Goal: Task Accomplishment & Management: Manage account settings

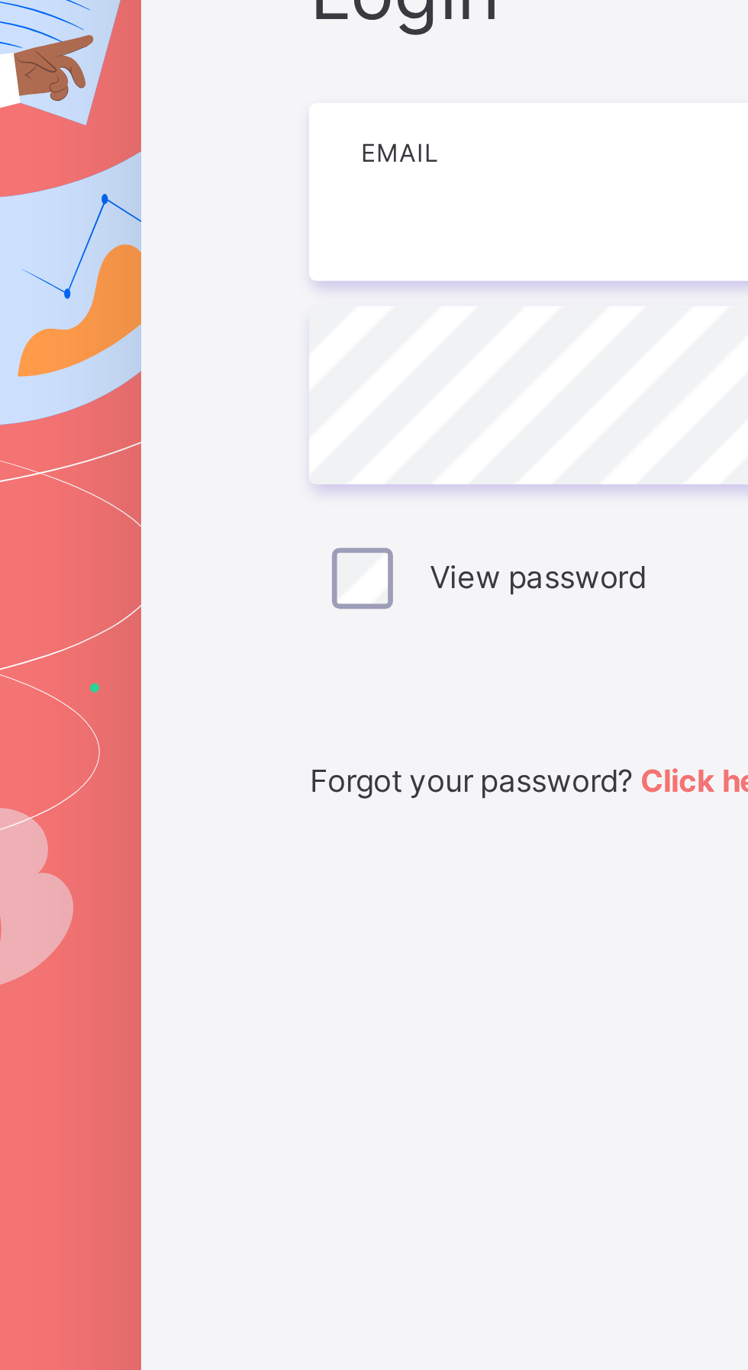
click at [363, 666] on input "email" at bounding box center [498, 639] width 397 height 53
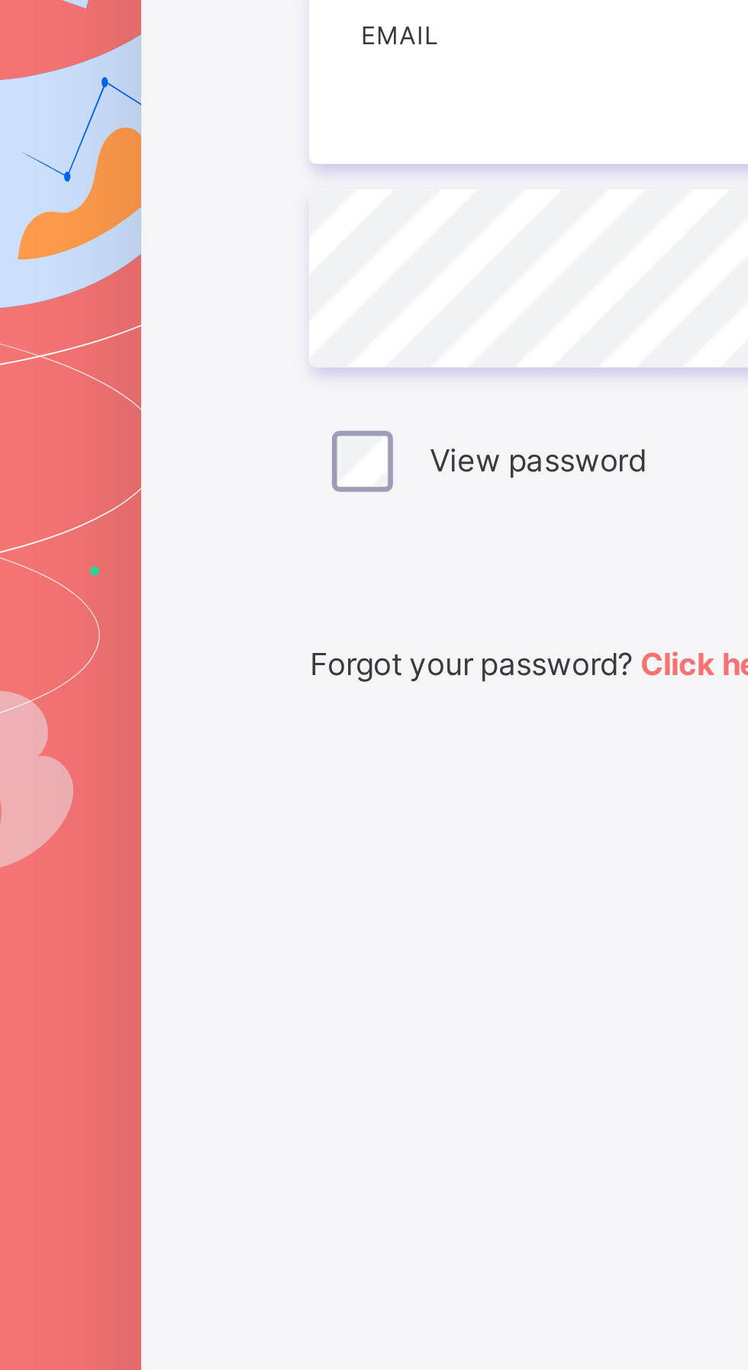
type input "**********"
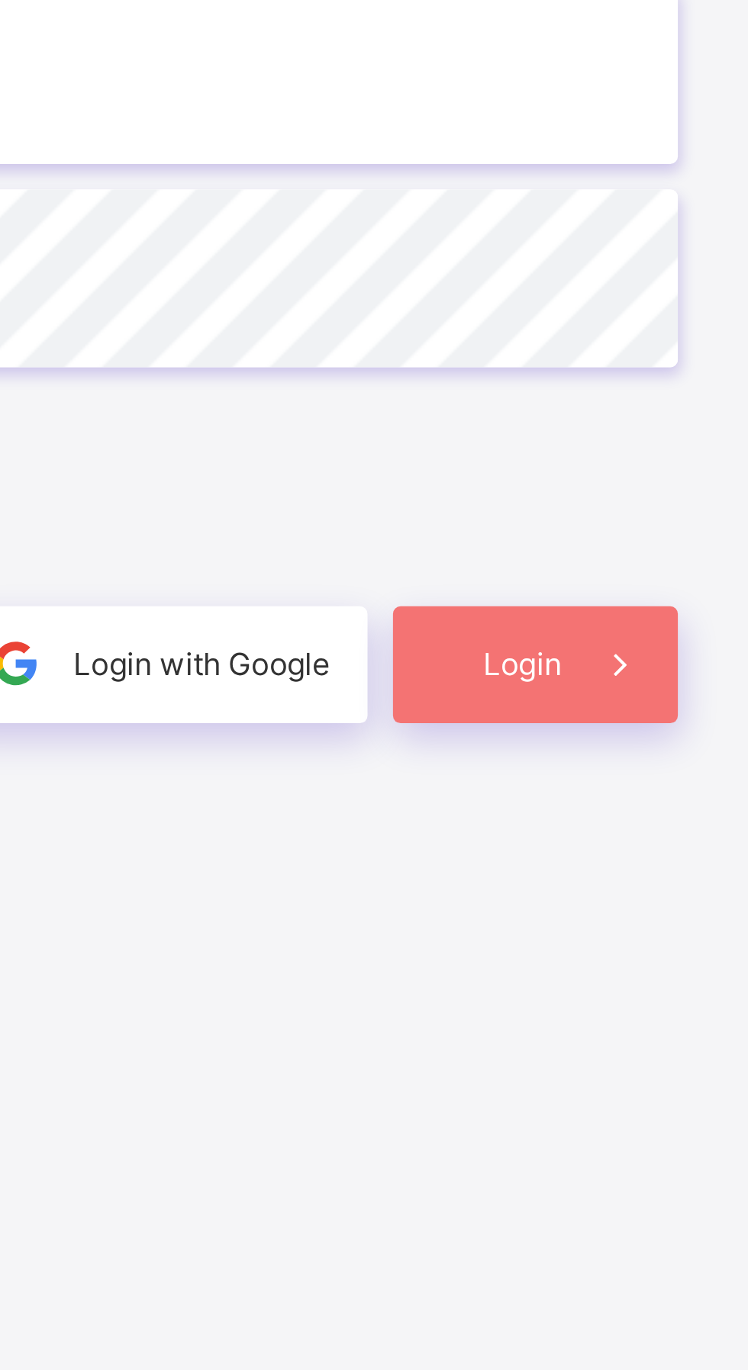
click at [671, 834] on span at bounding box center [678, 816] width 35 height 35
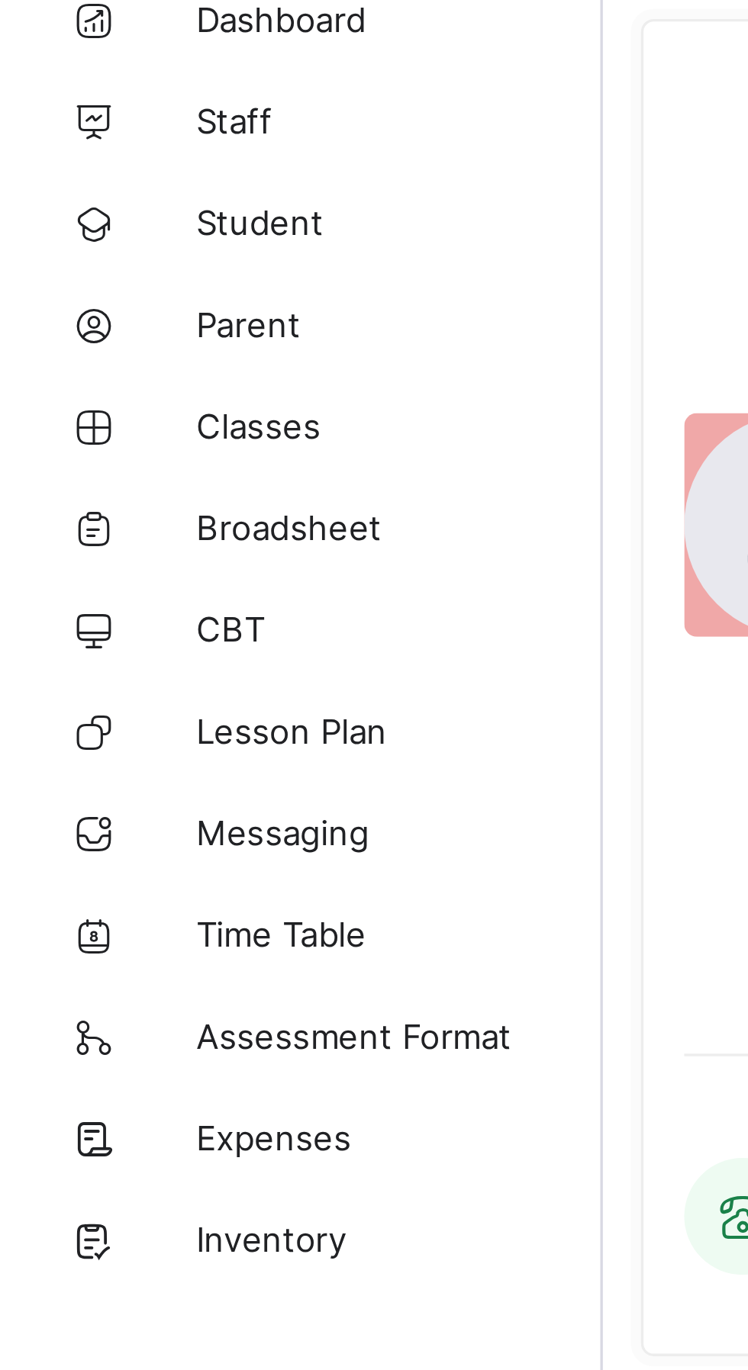
click at [95, 219] on span "Classes" at bounding box center [122, 213] width 122 height 12
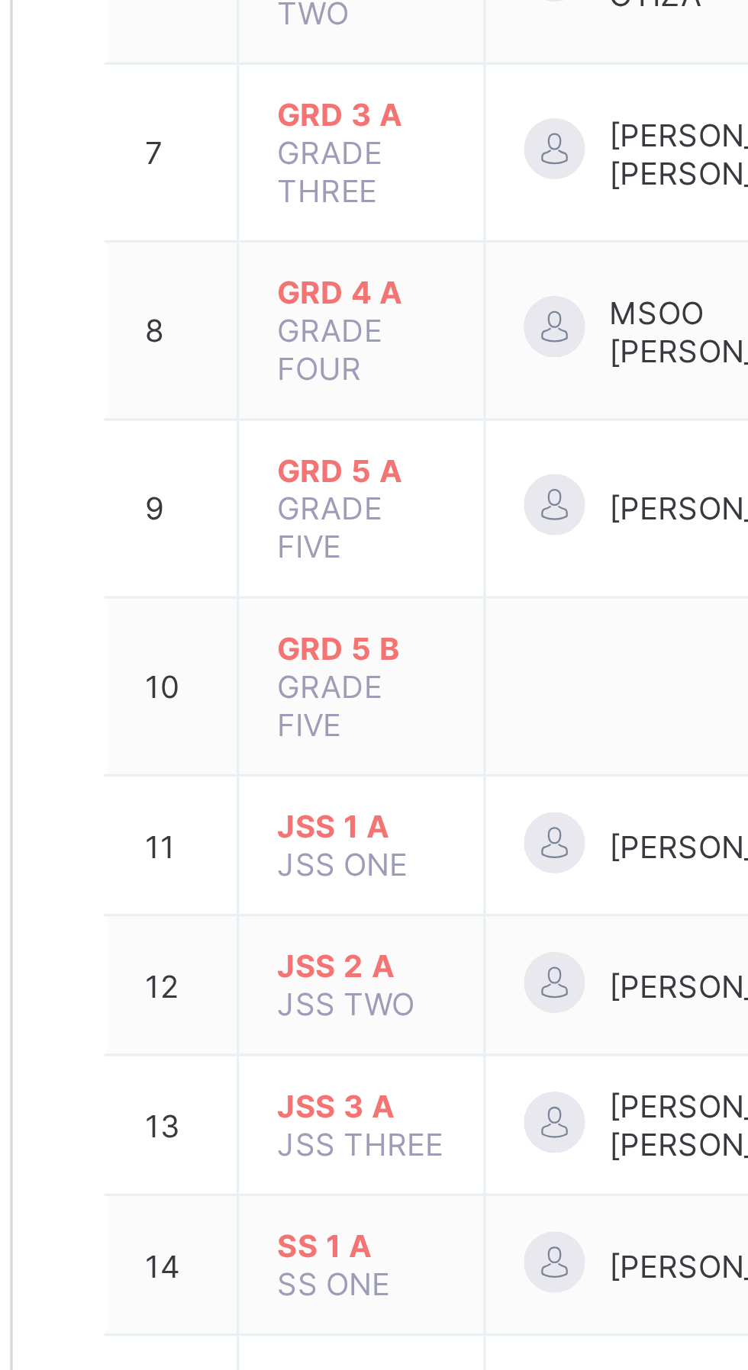
click at [291, 793] on span "JSS 1 A" at bounding box center [287, 798] width 50 height 11
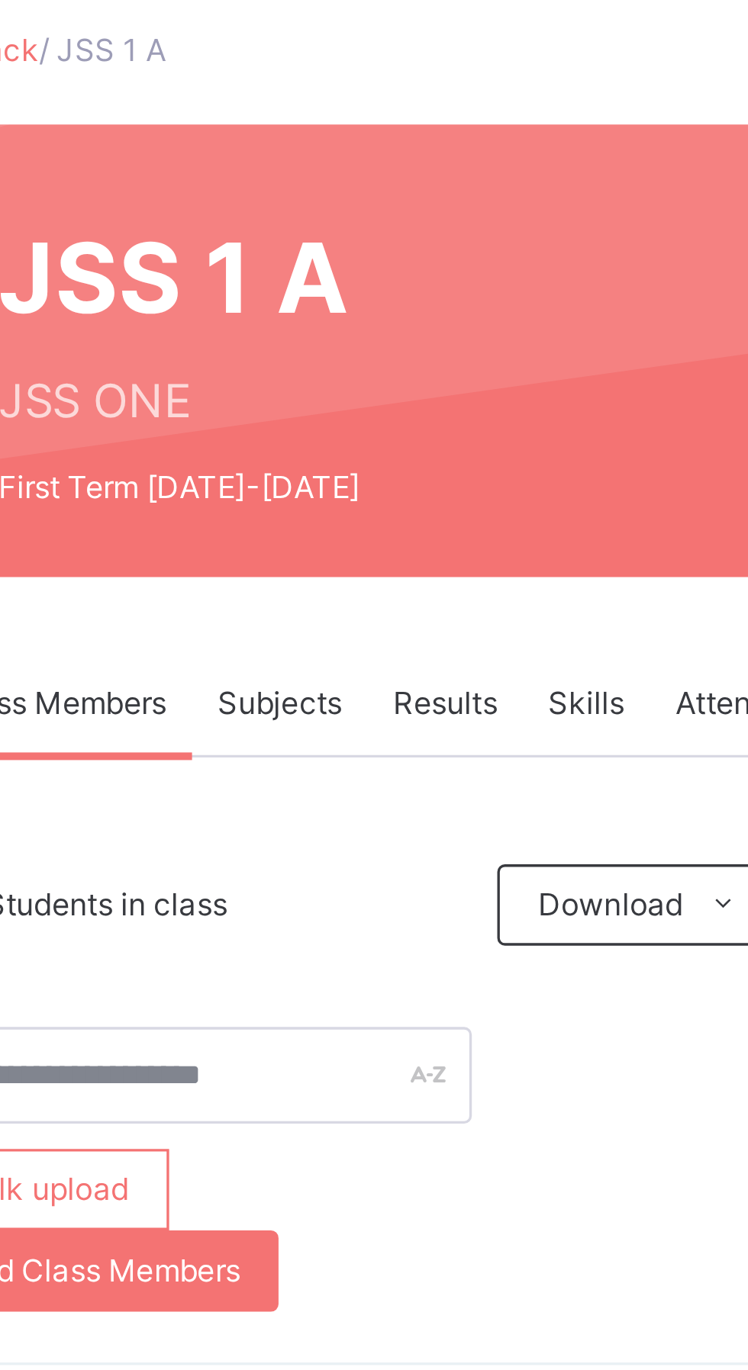
click at [317, 302] on span "Subjects" at bounding box center [317, 302] width 37 height 14
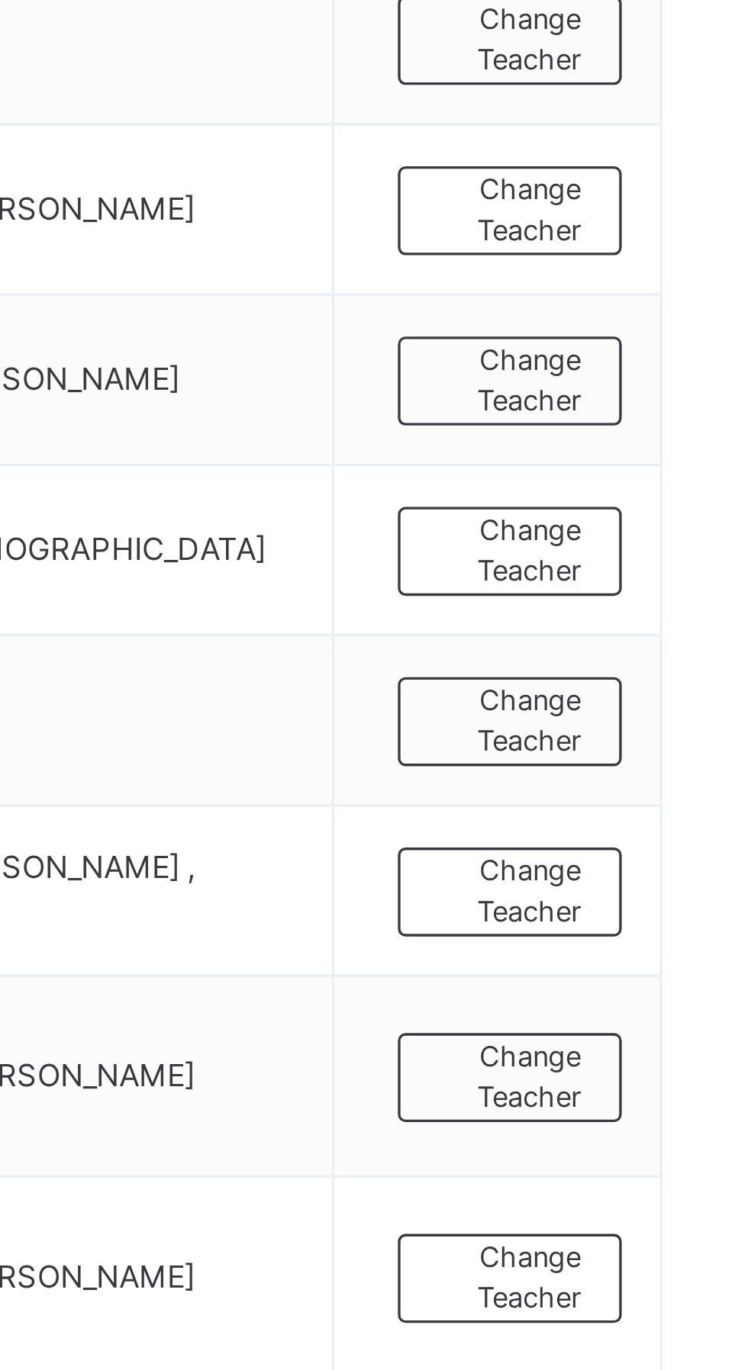
click at [693, 864] on span "Change Teacher" at bounding box center [674, 871] width 43 height 25
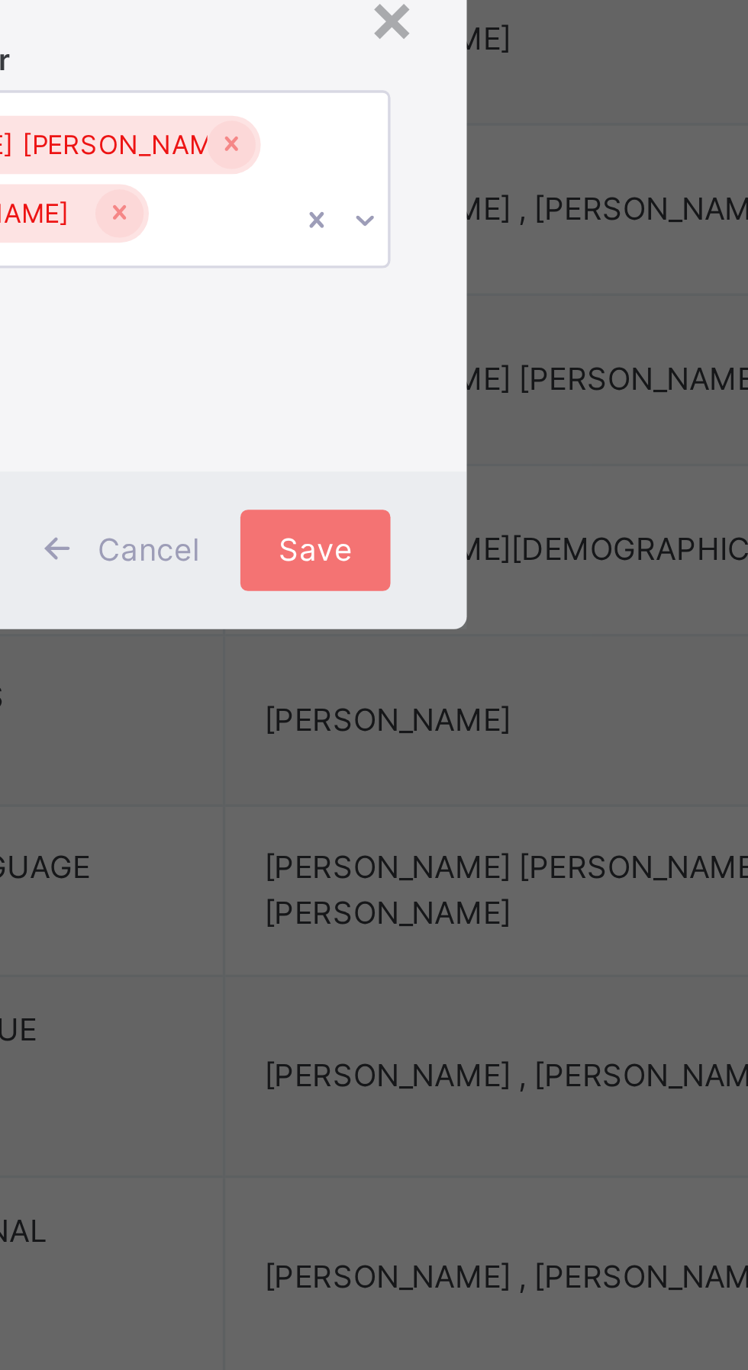
click at [395, 675] on input "text" at bounding box center [395, 668] width 2 height 14
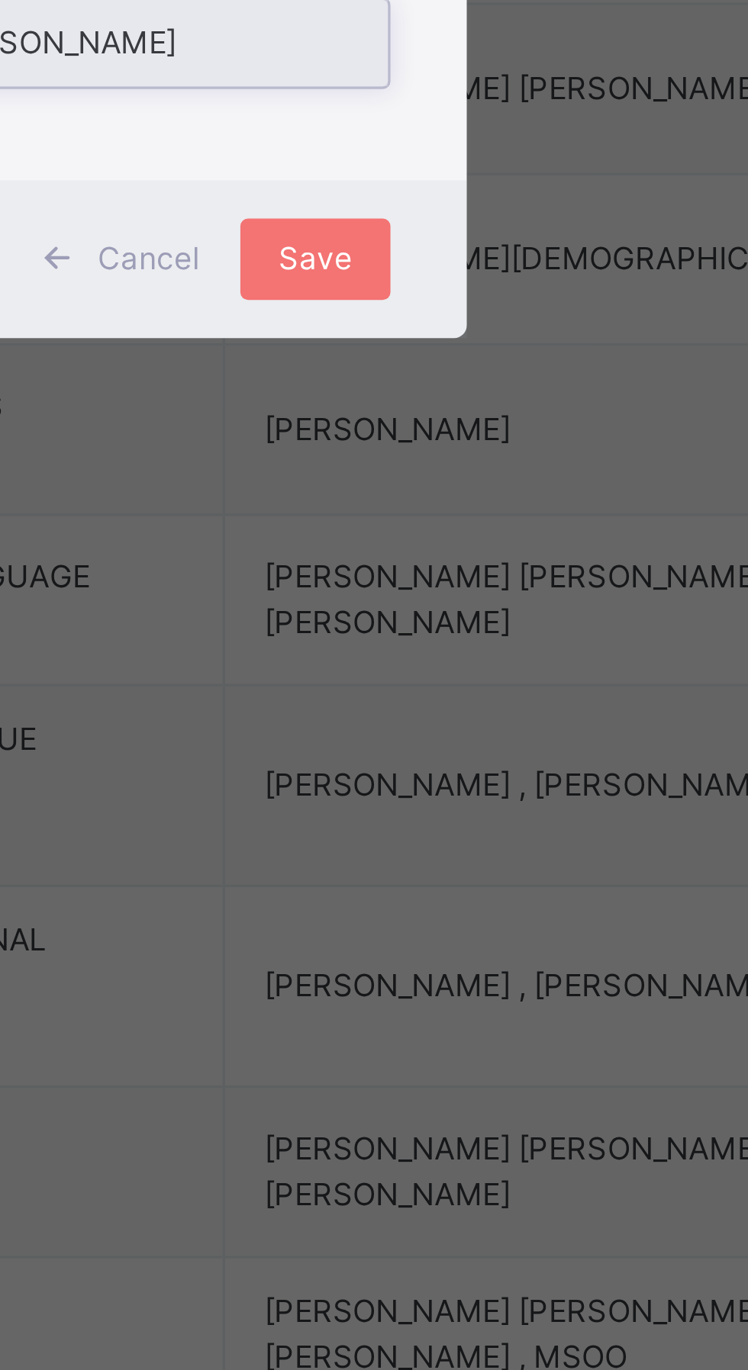
click at [462, 717] on div "MSOO [PERSON_NAME]" at bounding box center [373, 704] width 177 height 26
type input "****"
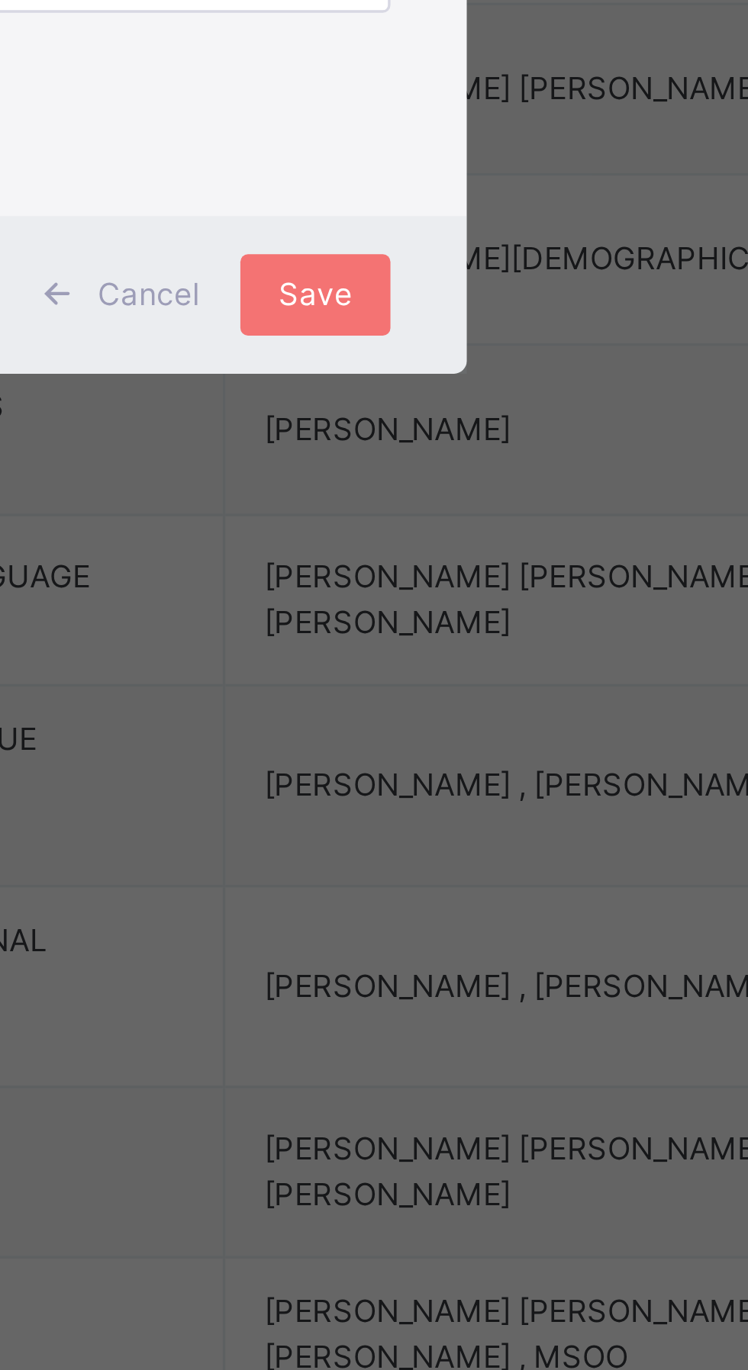
click at [463, 748] on div "Select Teacher [PERSON_NAME] [PERSON_NAME] MSOO [PERSON_NAME]" at bounding box center [374, 675] width 179 height 145
click at [452, 787] on span "Save" at bounding box center [440, 780] width 22 height 14
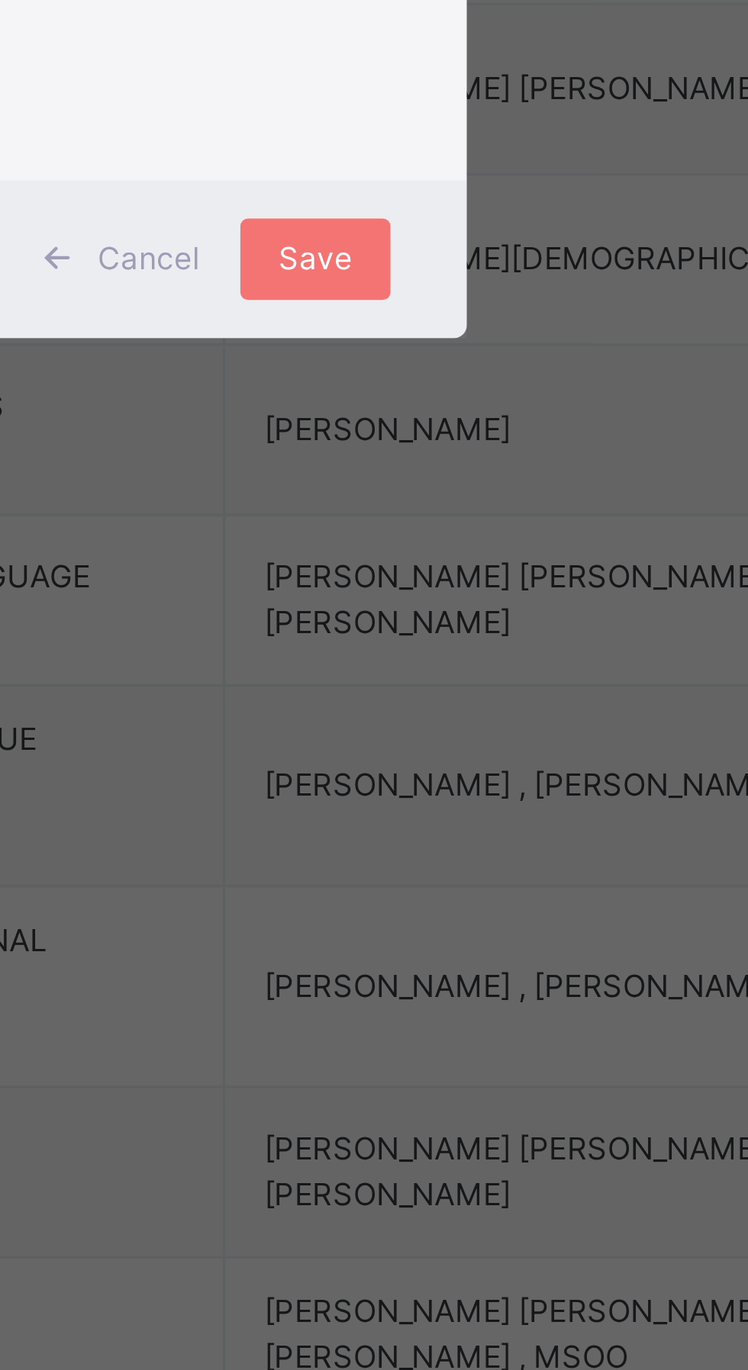
click at [452, 776] on span "Save" at bounding box center [440, 769] width 22 height 14
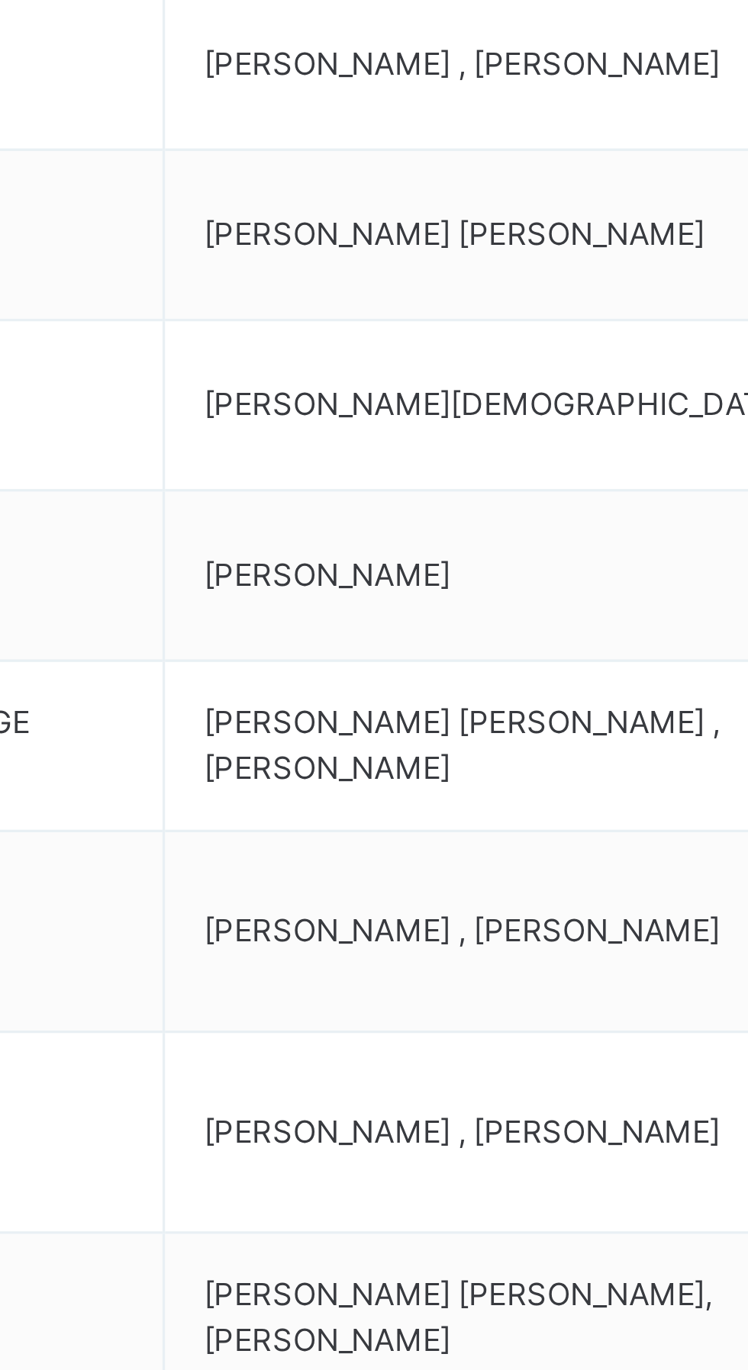
click at [533, 869] on span "[PERSON_NAME] [PERSON_NAME] , [PERSON_NAME]" at bounding box center [502, 870] width 155 height 25
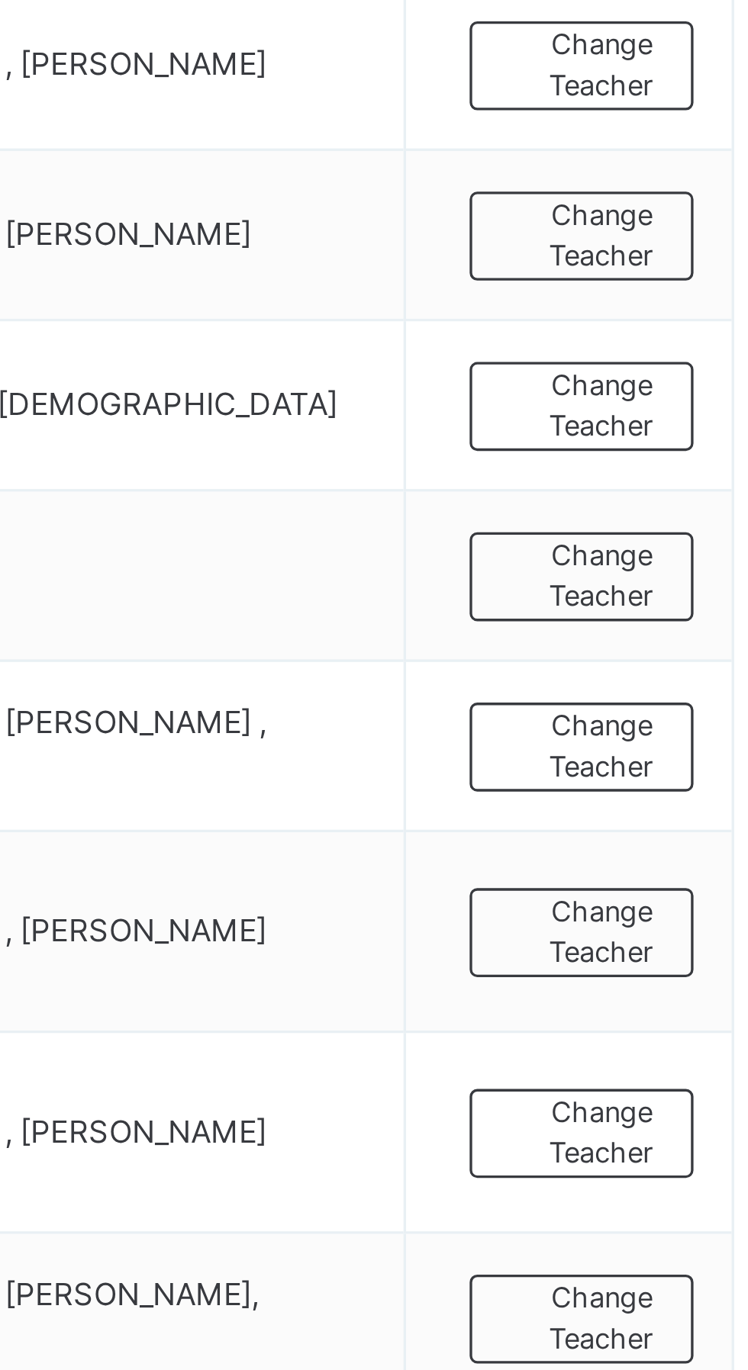
click at [687, 867] on span "Change Teacher" at bounding box center [674, 871] width 43 height 25
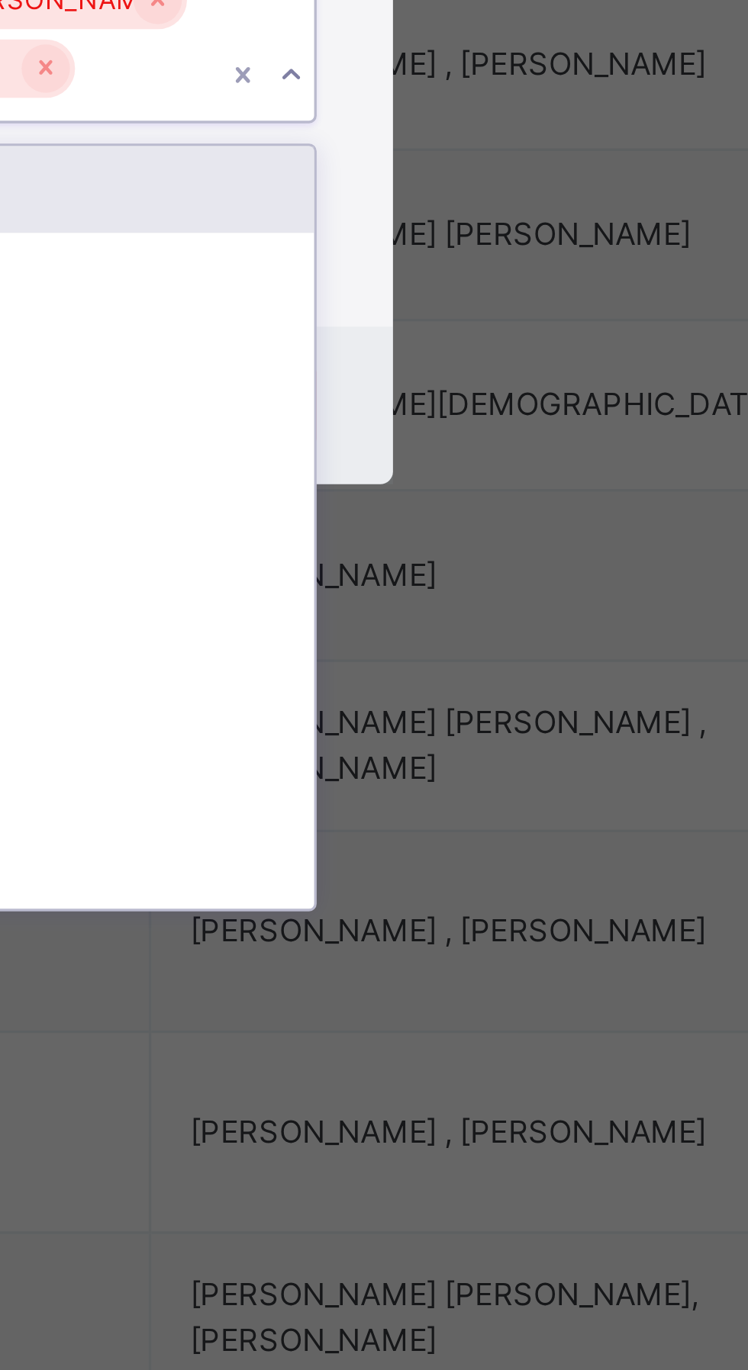
click at [395, 675] on input "text" at bounding box center [395, 668] width 2 height 14
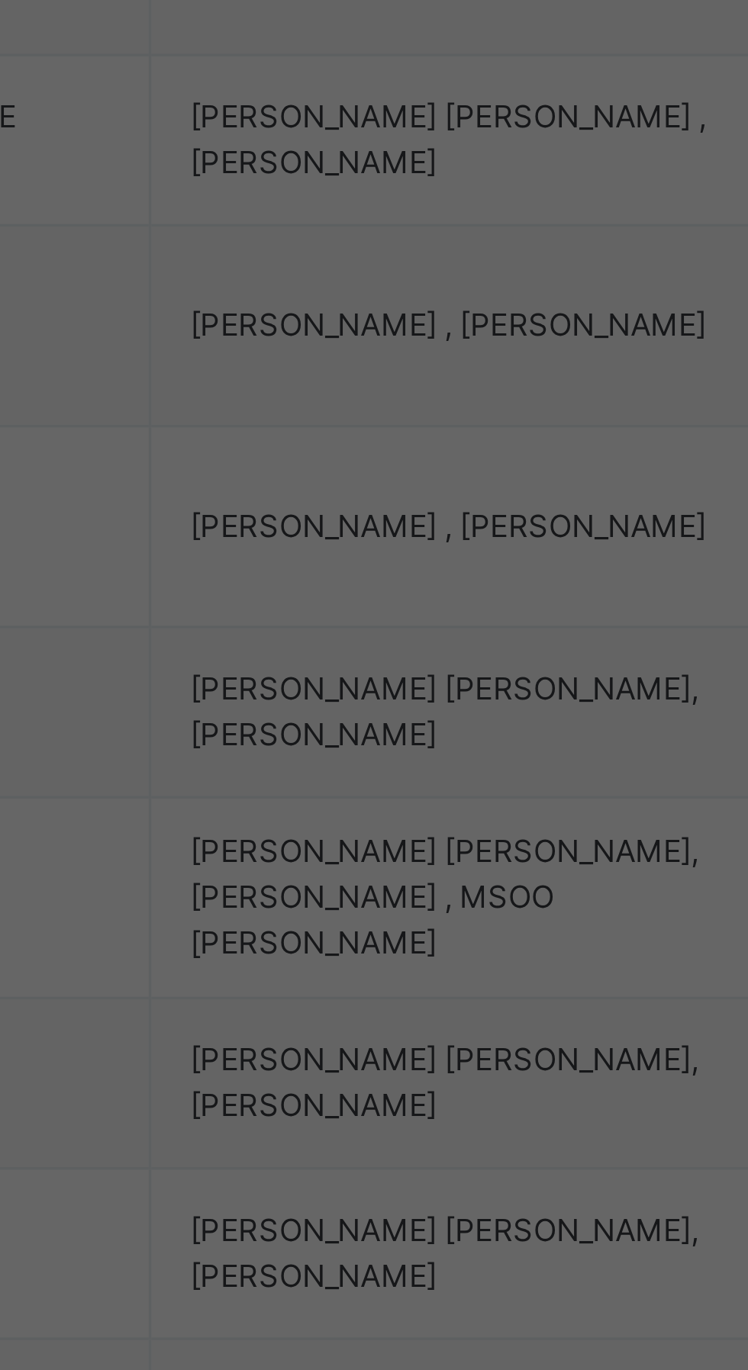
click at [462, 743] on div "MSOO [PERSON_NAME]" at bounding box center [373, 730] width 177 height 26
type input "**"
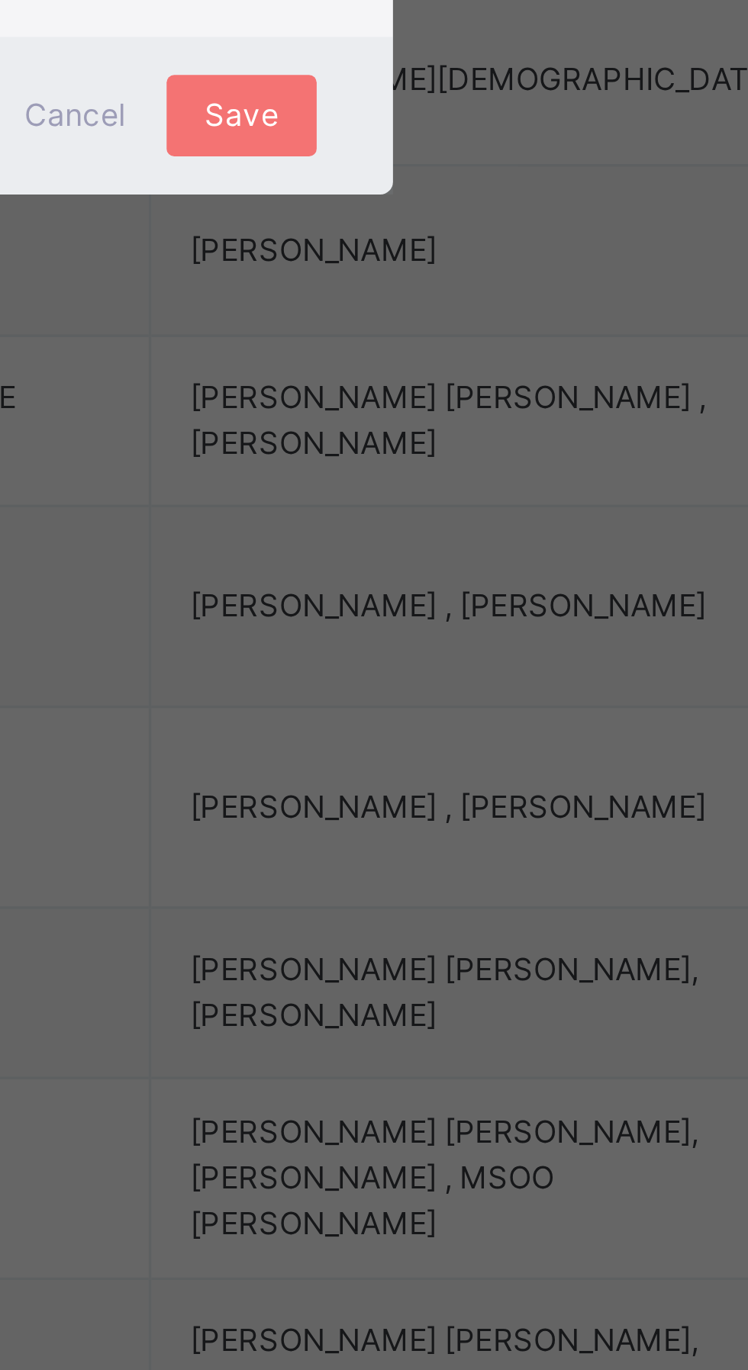
click at [452, 787] on span "Save" at bounding box center [440, 780] width 22 height 14
click at [463, 792] on div "Save" at bounding box center [440, 779] width 45 height 24
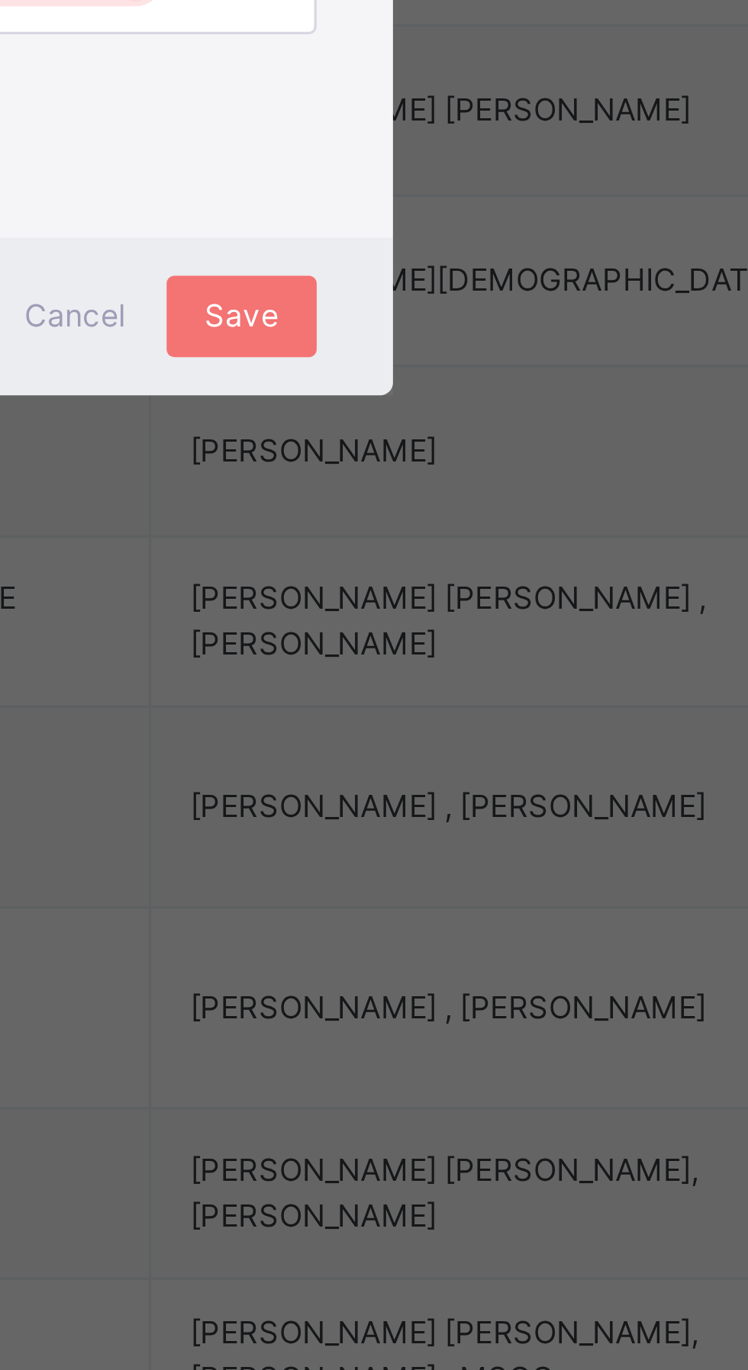
click at [452, 787] on span "Save" at bounding box center [440, 780] width 22 height 14
click at [463, 792] on div "Save" at bounding box center [440, 779] width 45 height 24
click at [452, 787] on span "Save" at bounding box center [440, 780] width 22 height 14
click at [463, 792] on div "Save" at bounding box center [440, 779] width 45 height 24
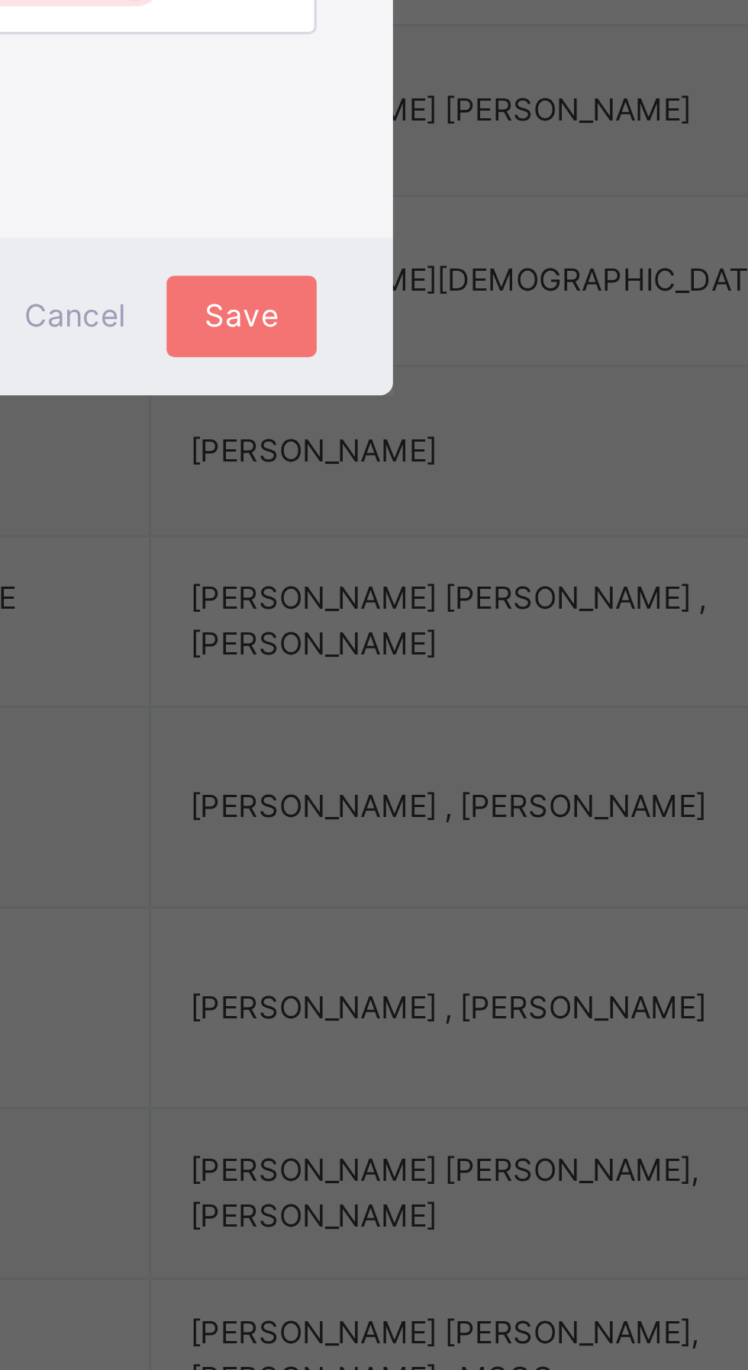
click at [463, 792] on div "Save" at bounding box center [440, 779] width 45 height 24
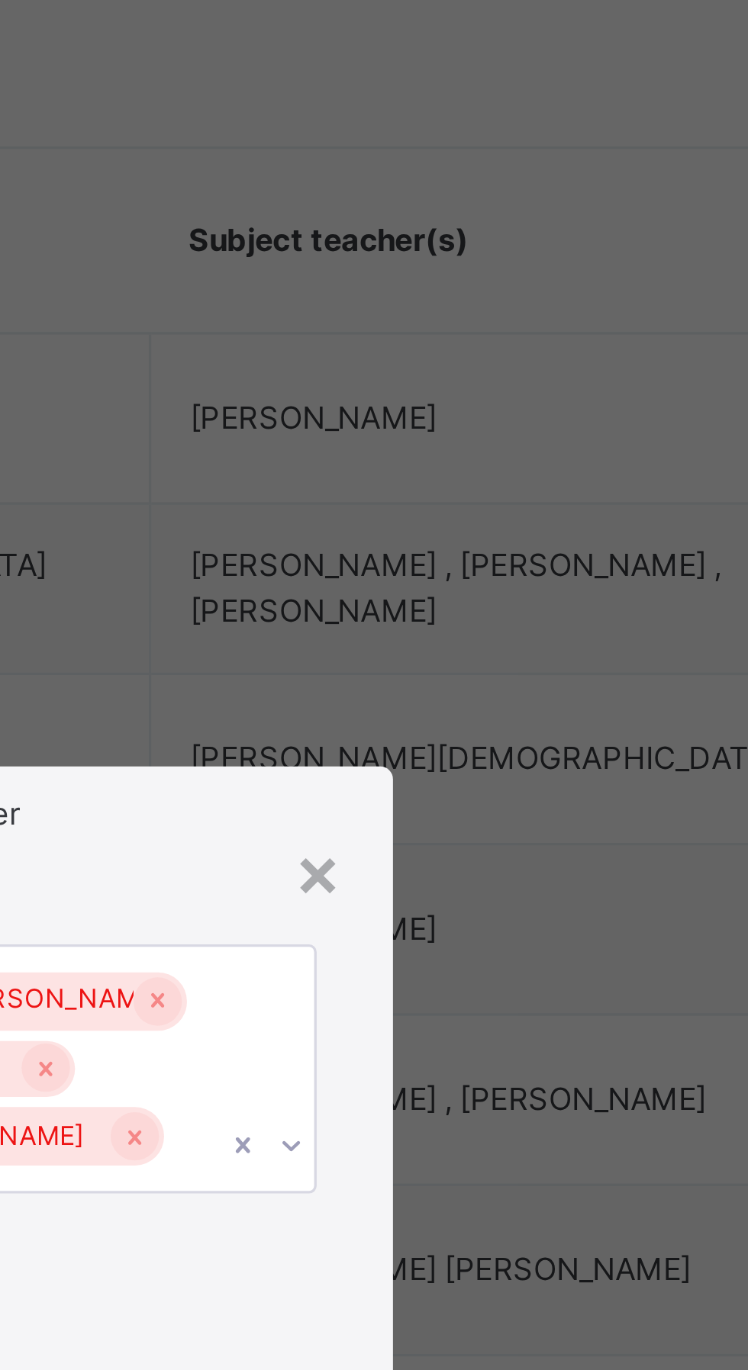
click at [591, 812] on div "× Add Subject Teacher Select Teacher [PERSON_NAME] [PERSON_NAME] [PERSON_NAME] …" at bounding box center [374, 685] width 748 height 1370
click at [452, 787] on span "Save" at bounding box center [440, 780] width 22 height 14
click at [534, 1004] on div "× Add Subject Teacher Select Teacher [PERSON_NAME] [PERSON_NAME] [PERSON_NAME] …" at bounding box center [374, 685] width 748 height 1370
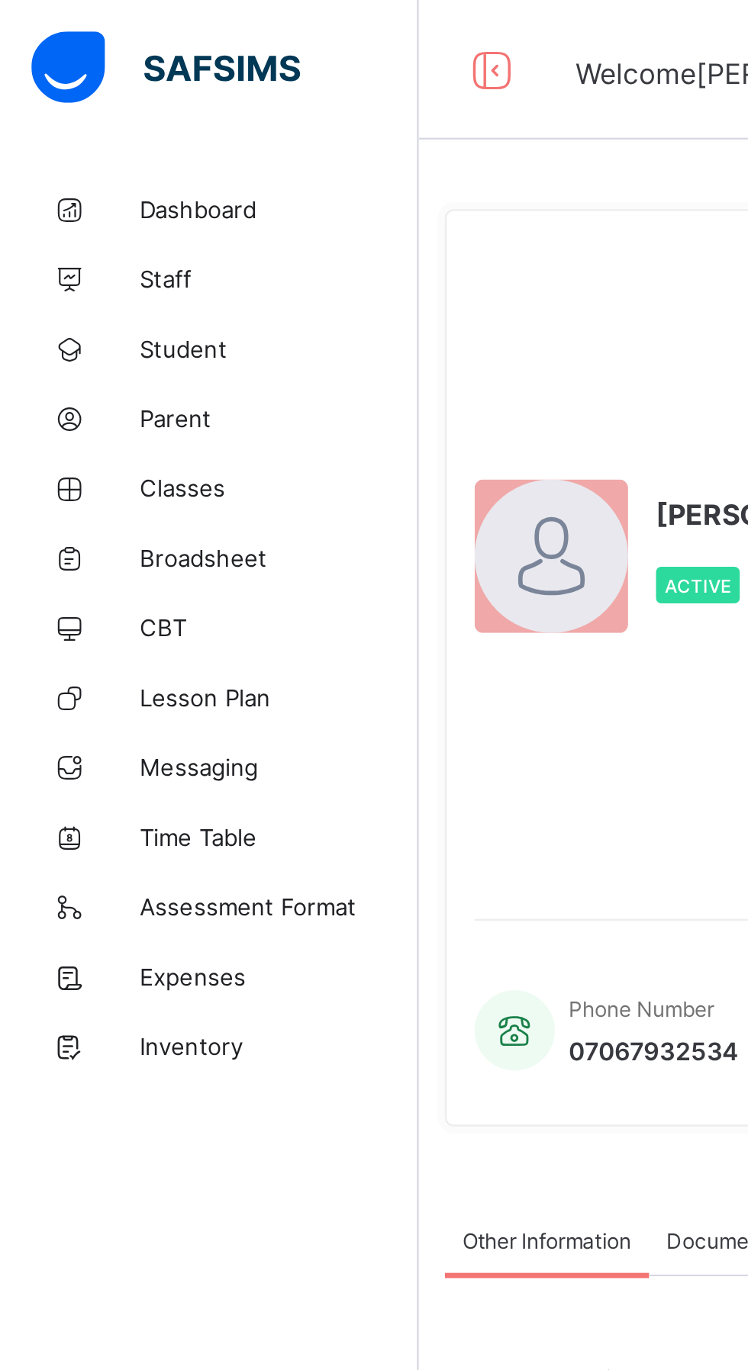
click at [62, 218] on span "Classes" at bounding box center [122, 213] width 122 height 12
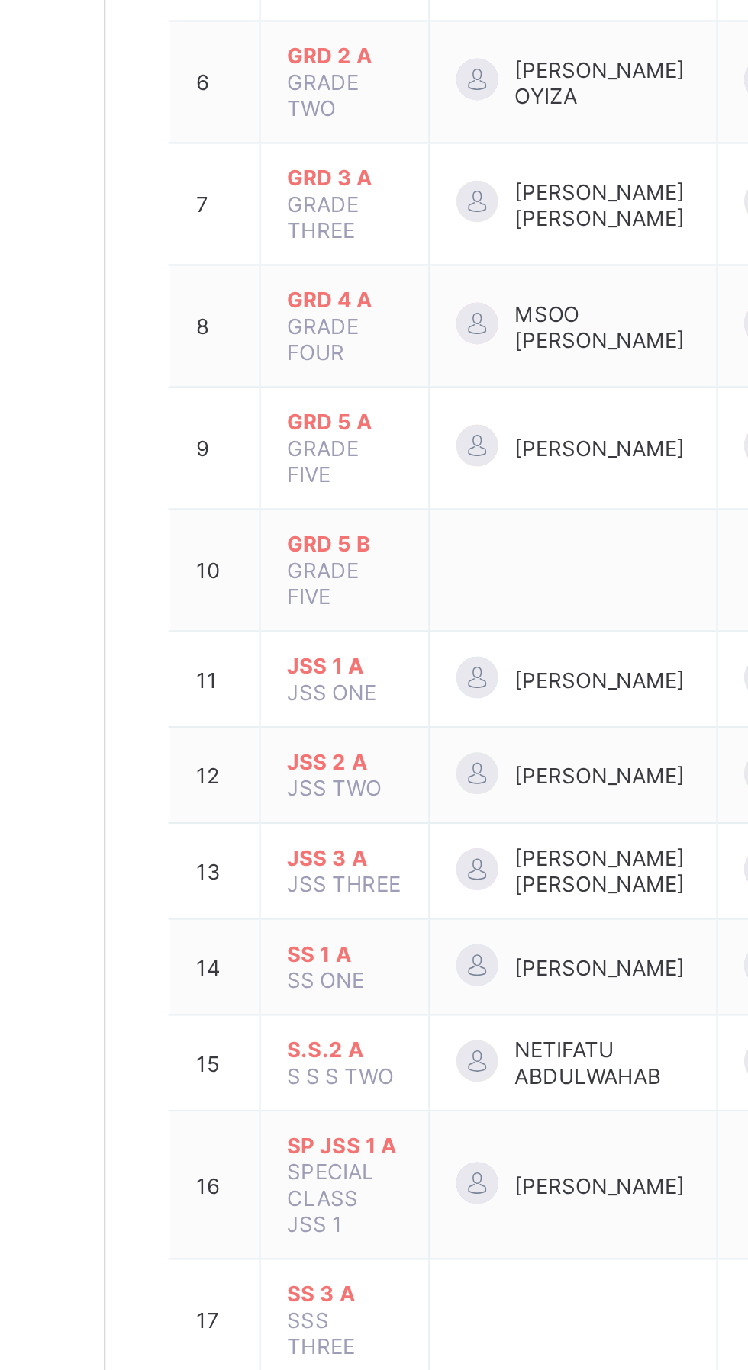
click at [286, 793] on span "JSS 1 A" at bounding box center [287, 798] width 50 height 11
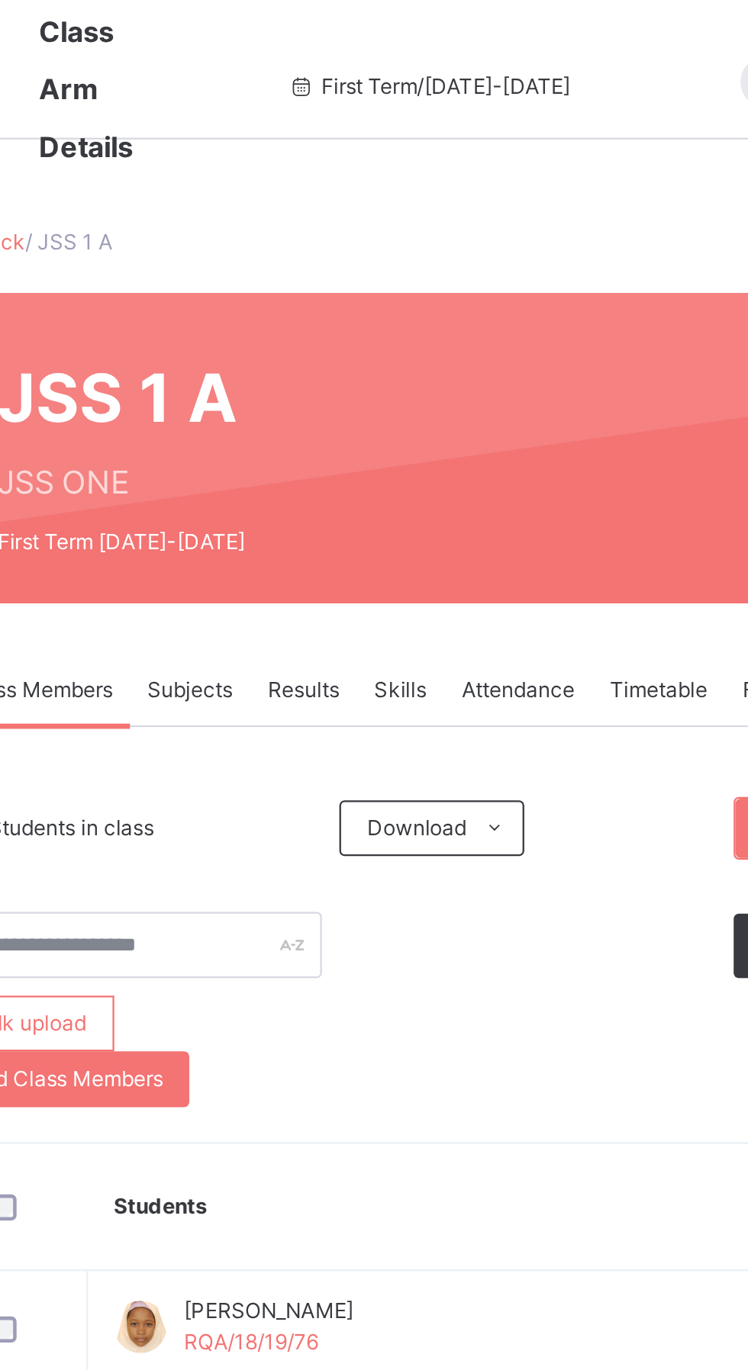
click at [320, 304] on span "Subjects" at bounding box center [317, 302] width 37 height 14
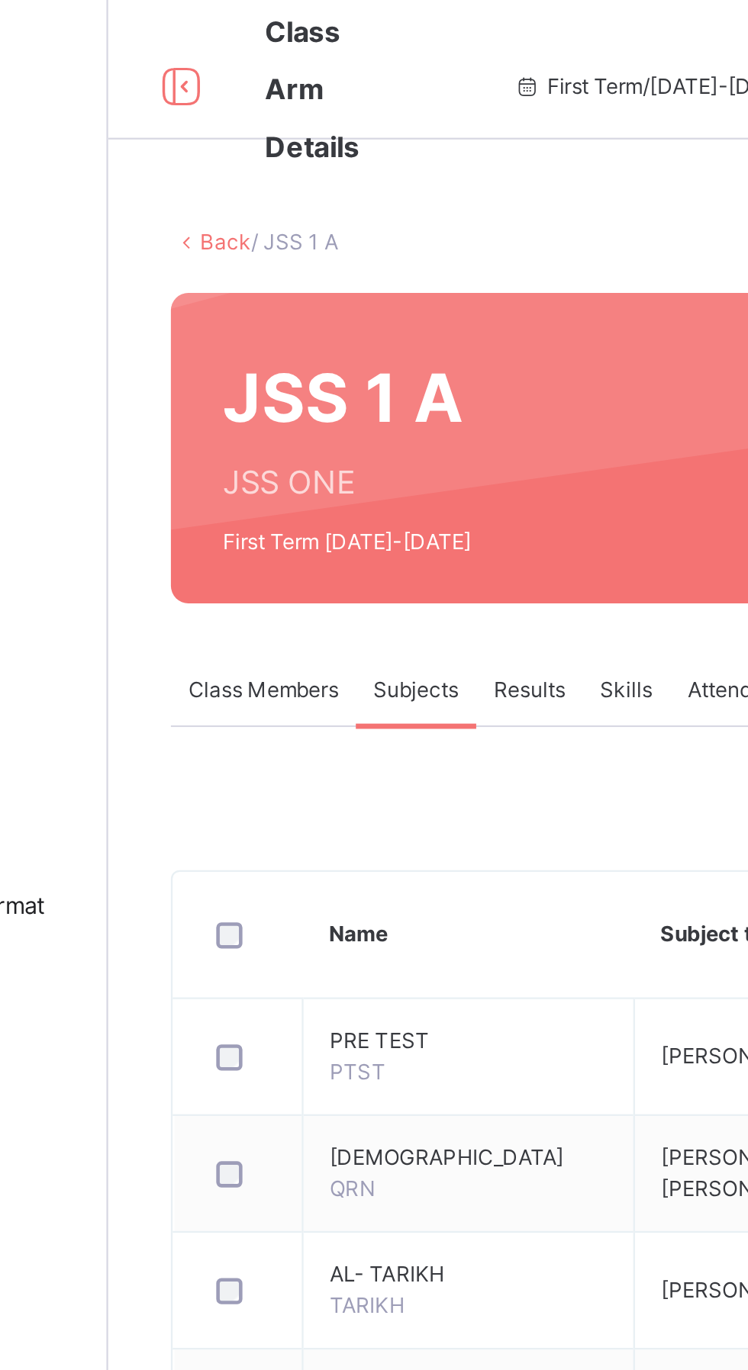
click at [243, 109] on link "Back" at bounding box center [235, 105] width 22 height 11
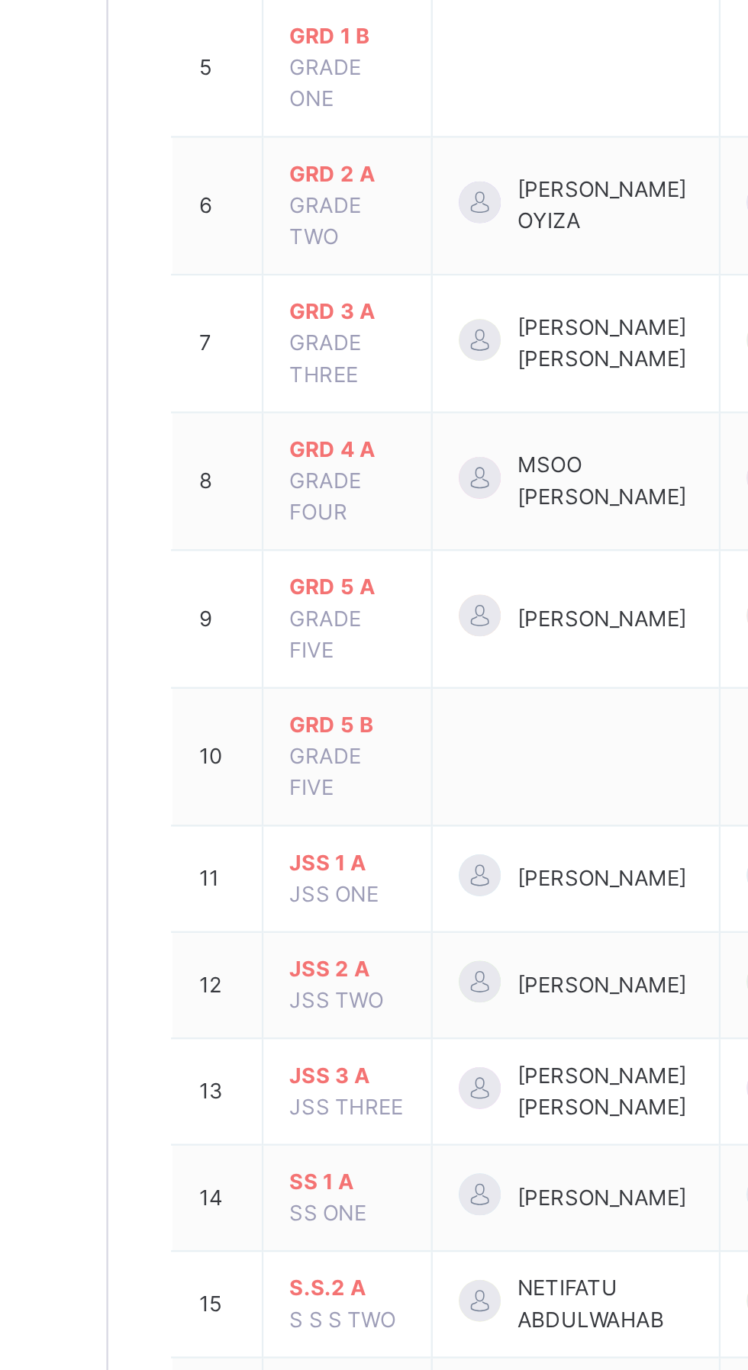
click at [308, 918] on span "JSS 2 A" at bounding box center [287, 925] width 50 height 14
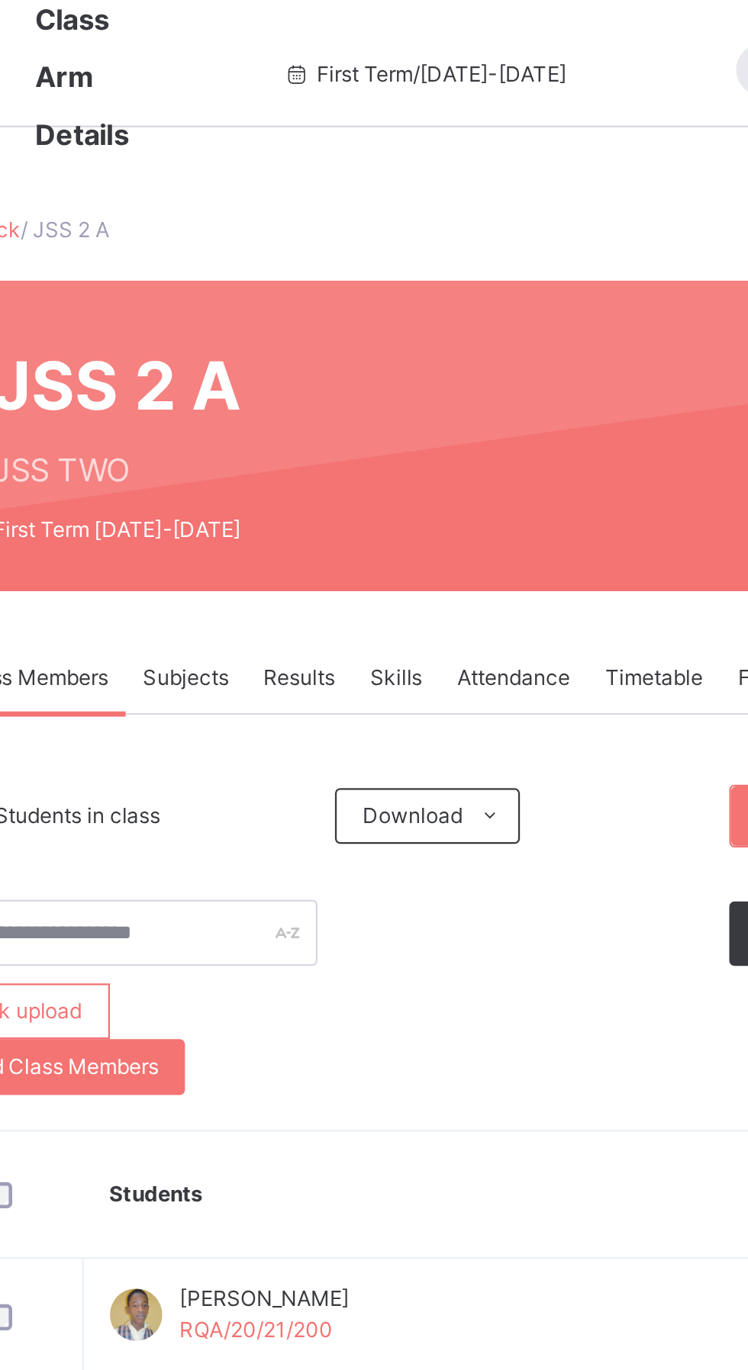
click at [333, 302] on span "Subjects" at bounding box center [317, 302] width 37 height 14
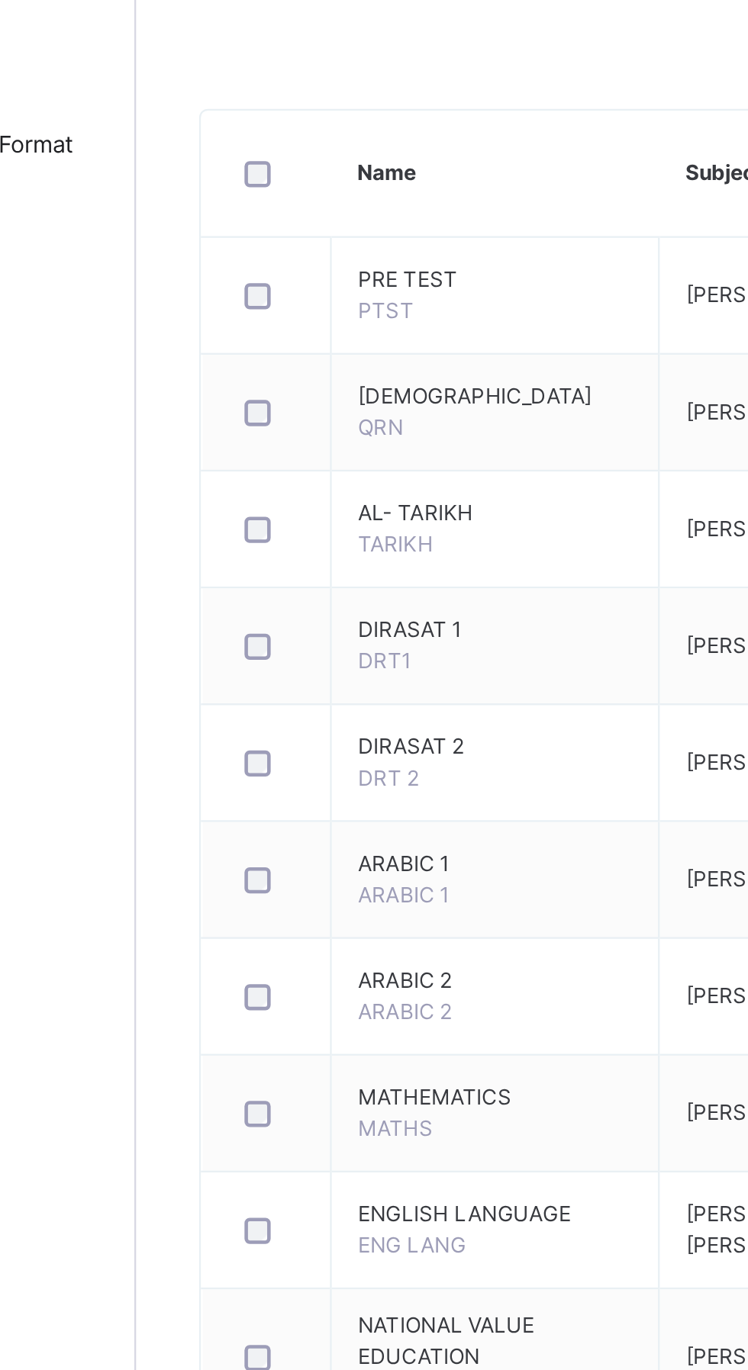
click at [574, 864] on span "[PERSON_NAME] [PERSON_NAME] , [PERSON_NAME]" at bounding box center [500, 870] width 155 height 25
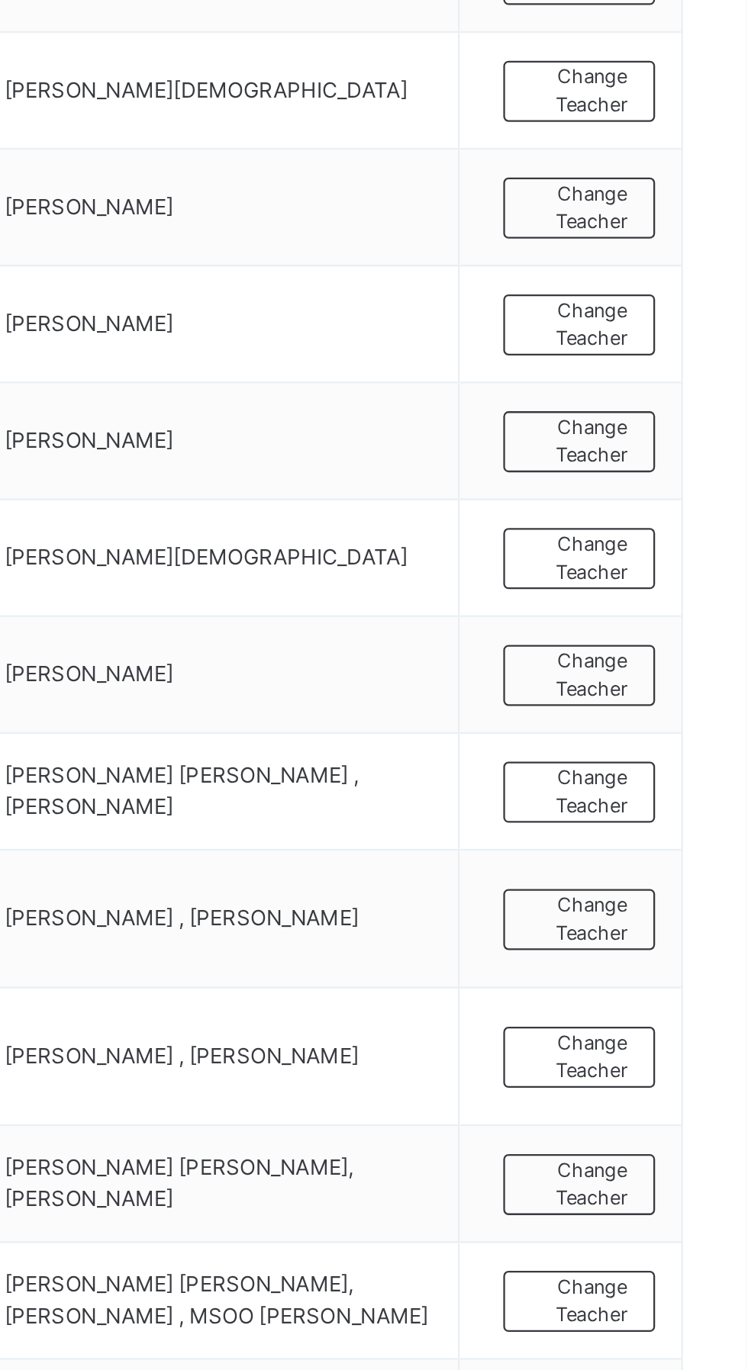
click at [581, 867] on td "[PERSON_NAME] [PERSON_NAME] , [PERSON_NAME]" at bounding box center [517, 871] width 211 height 51
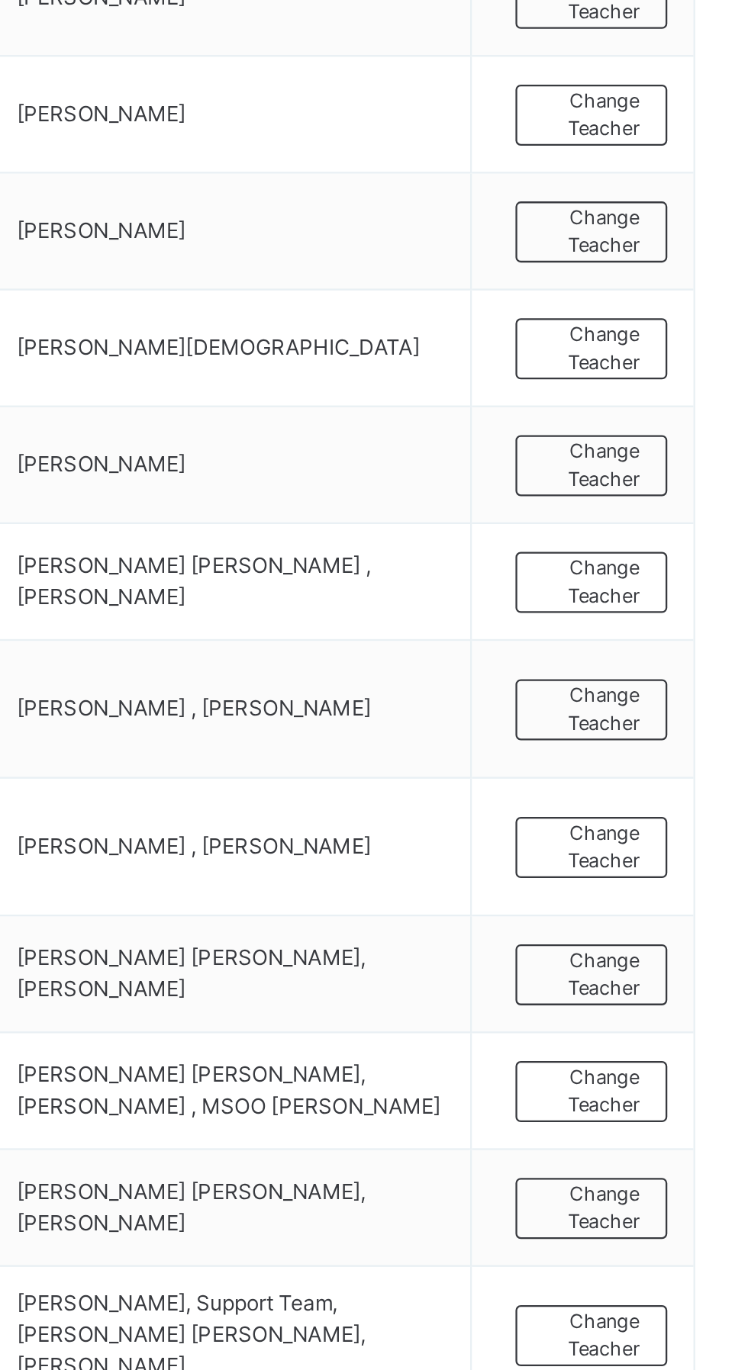
click at [665, 864] on span "Change Teacher" at bounding box center [675, 871] width 42 height 25
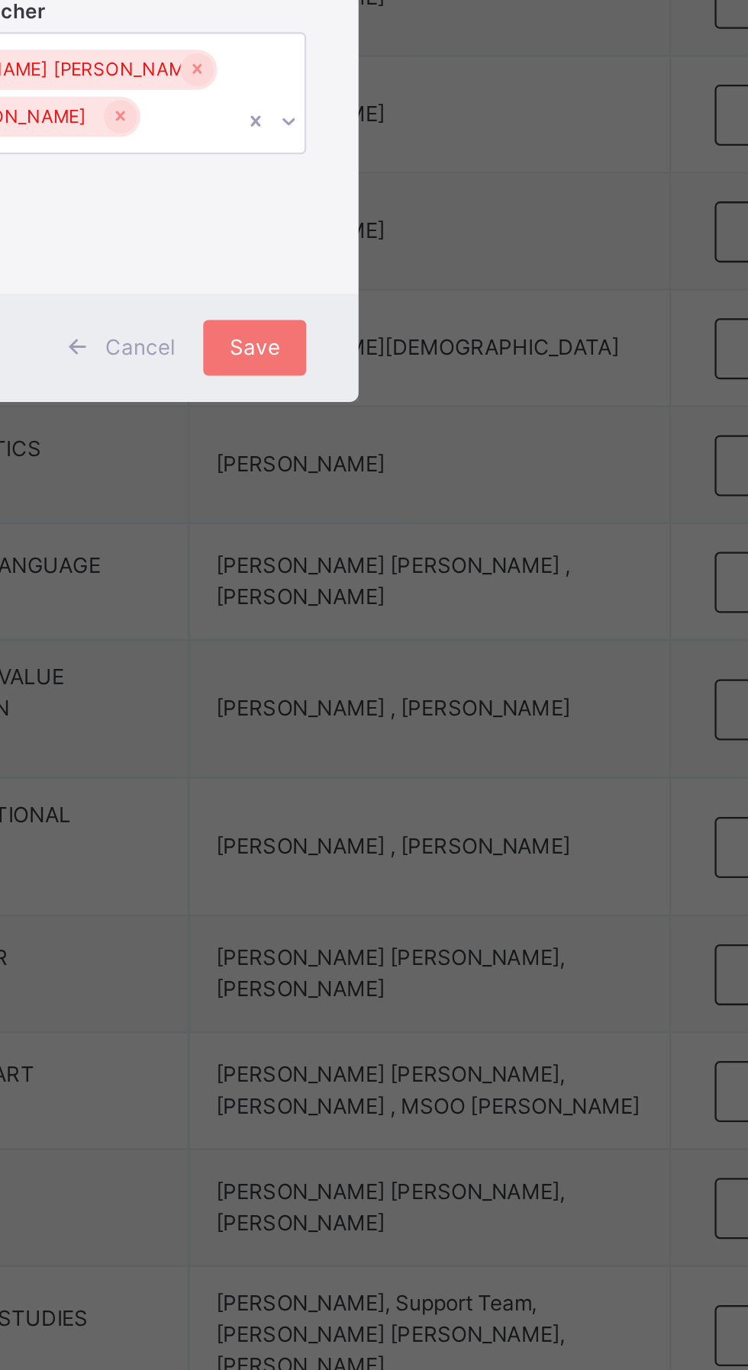
click at [395, 675] on input "text" at bounding box center [395, 668] width 2 height 14
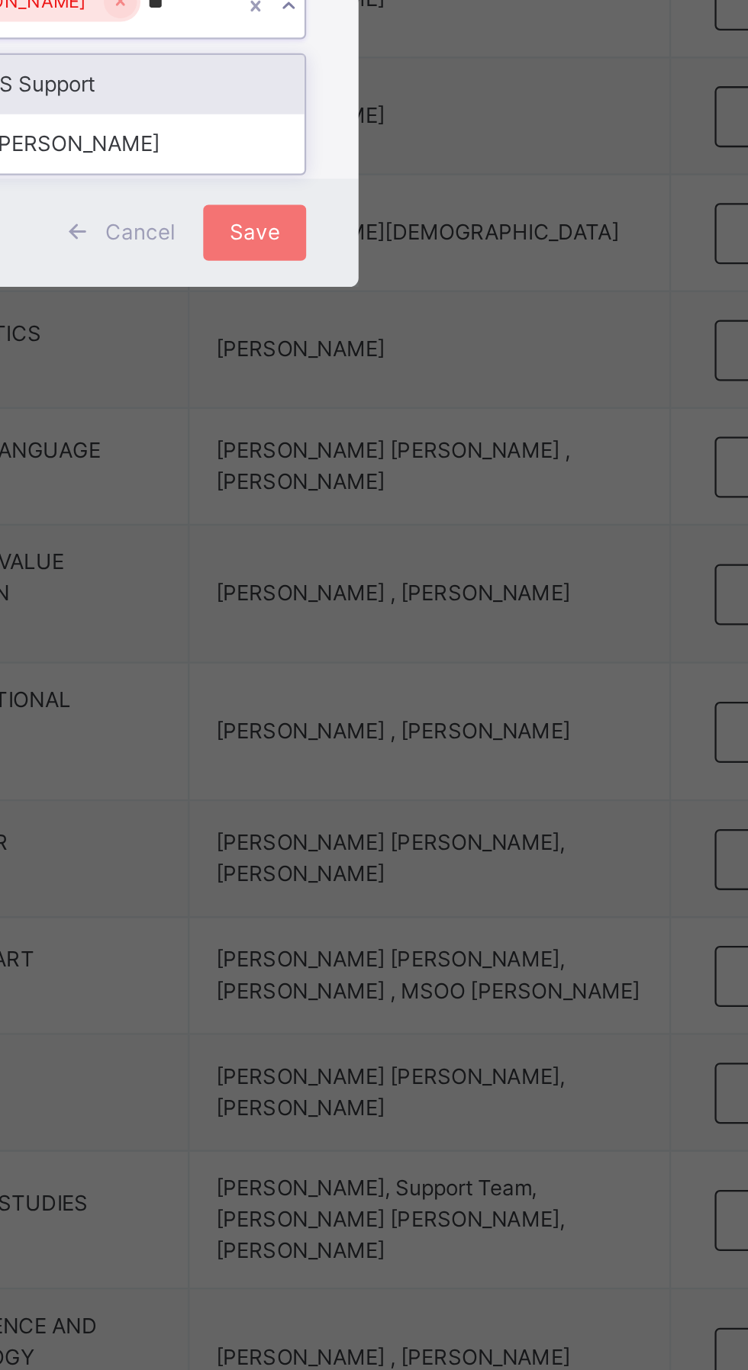
click at [462, 743] on div "MSOO [PERSON_NAME]" at bounding box center [373, 730] width 177 height 26
type input "**"
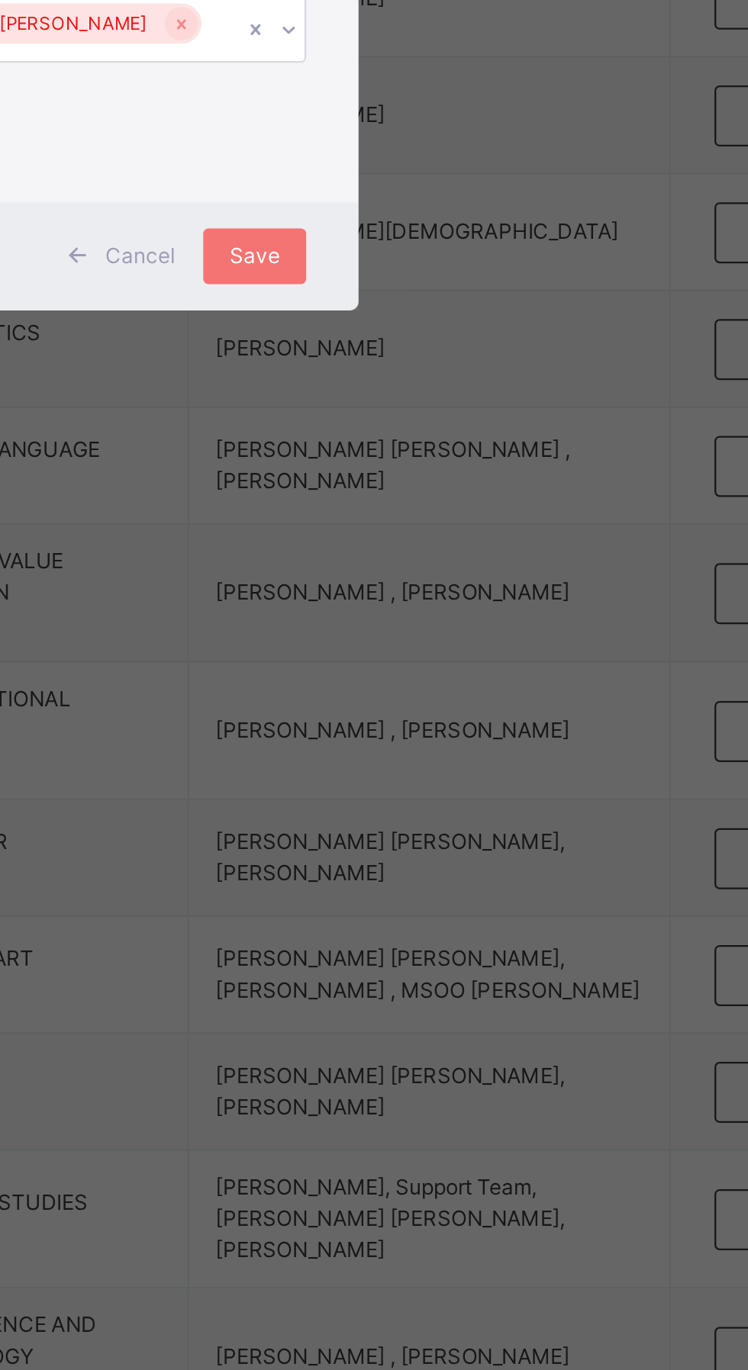
click at [452, 787] on span "Save" at bounding box center [440, 780] width 22 height 14
